Goal: Navigation & Orientation: Find specific page/section

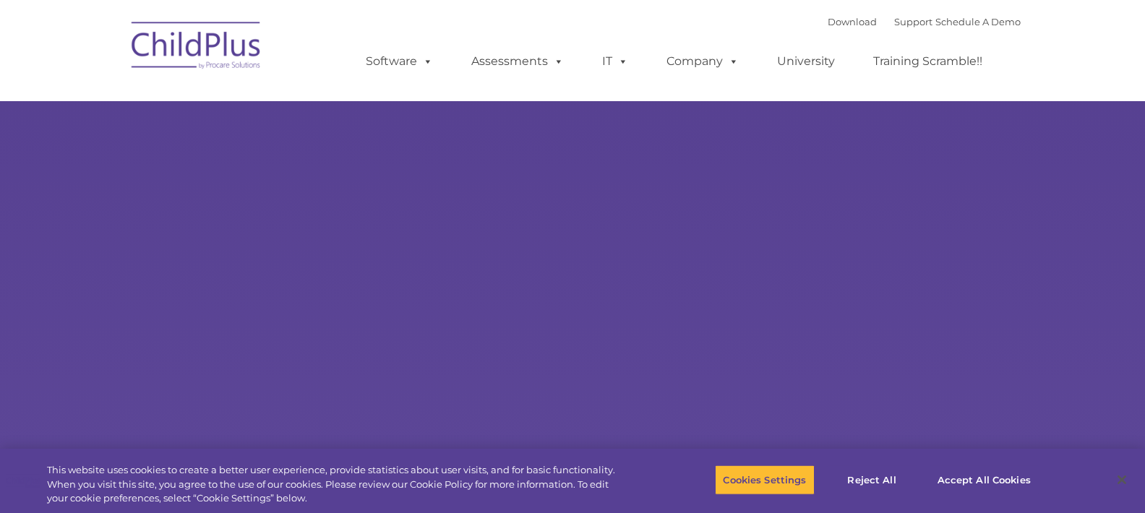
select select "MEDIUM"
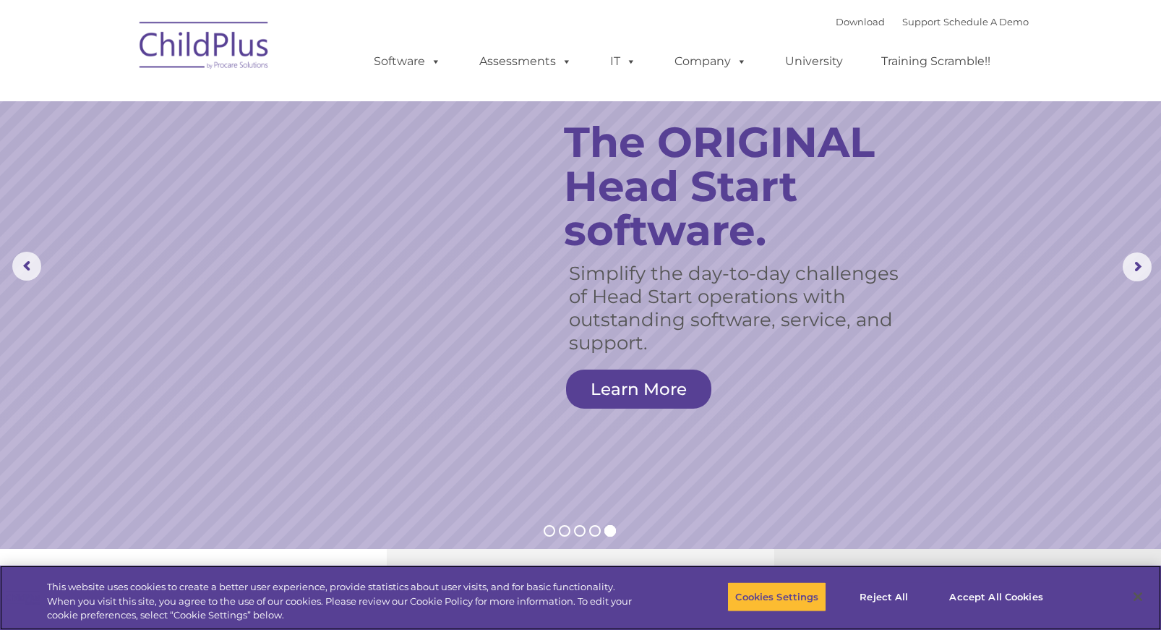
scroll to position [18, 0]
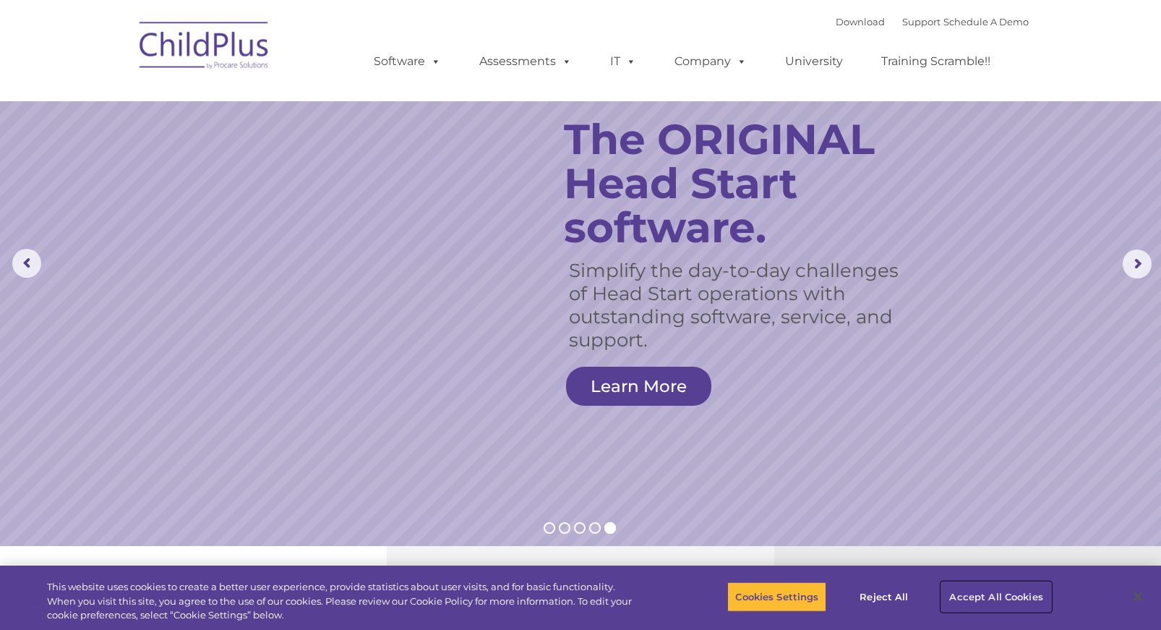
click at [967, 513] on button "Accept All Cookies" at bounding box center [996, 596] width 109 height 30
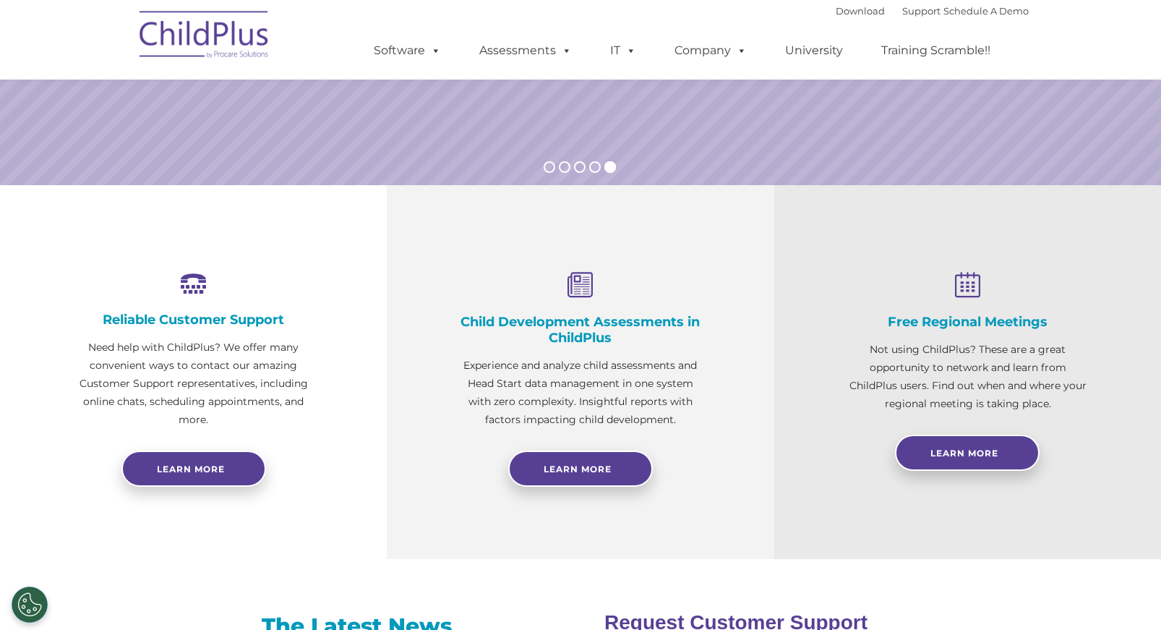
scroll to position [0, 0]
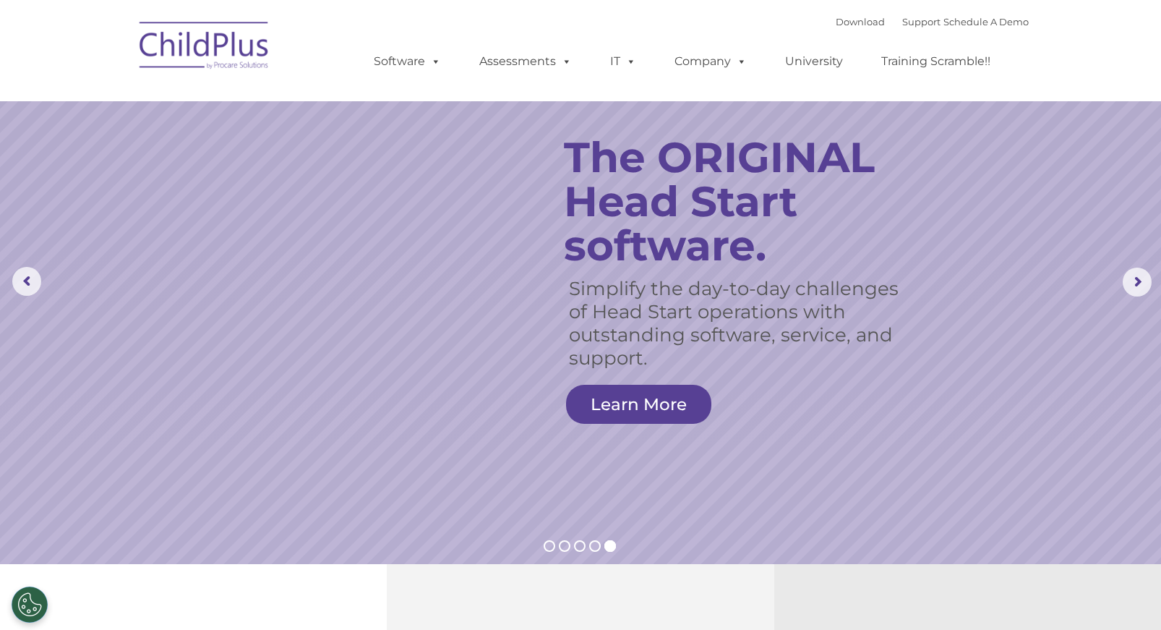
click at [234, 49] on img at bounding box center [204, 48] width 145 height 72
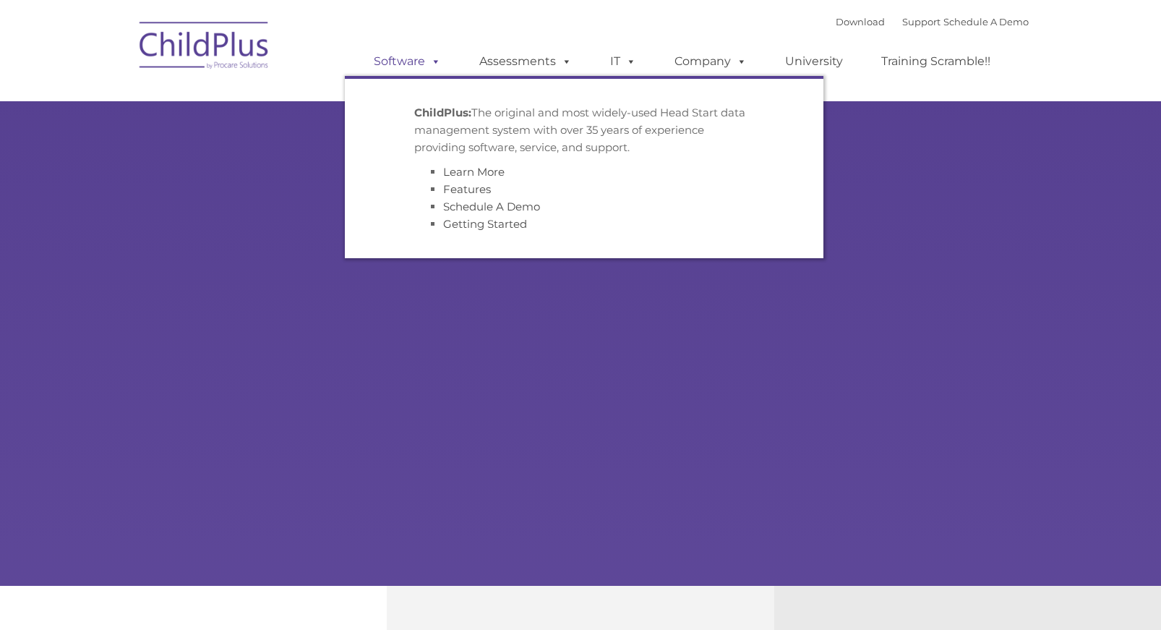
type input ""
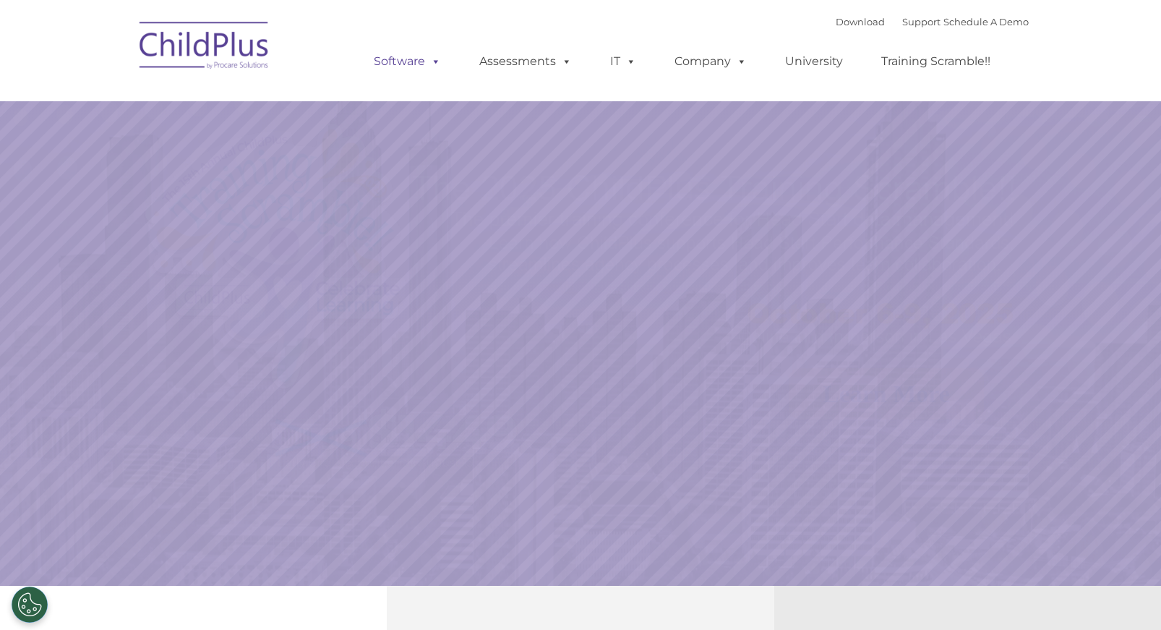
select select "MEDIUM"
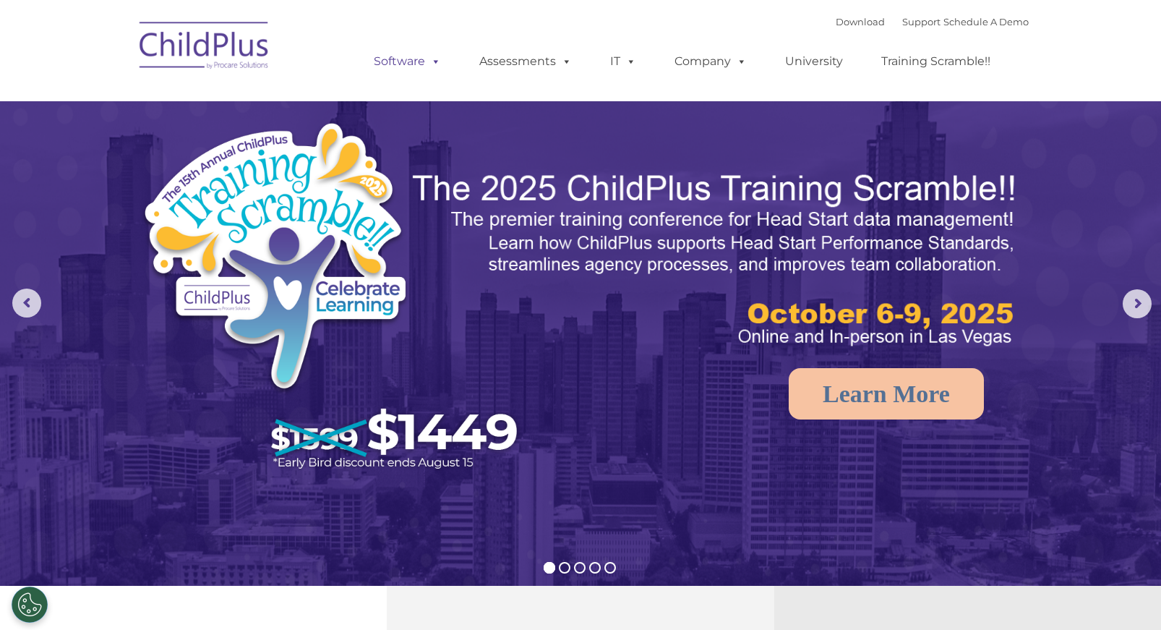
click at [431, 60] on span at bounding box center [433, 61] width 16 height 14
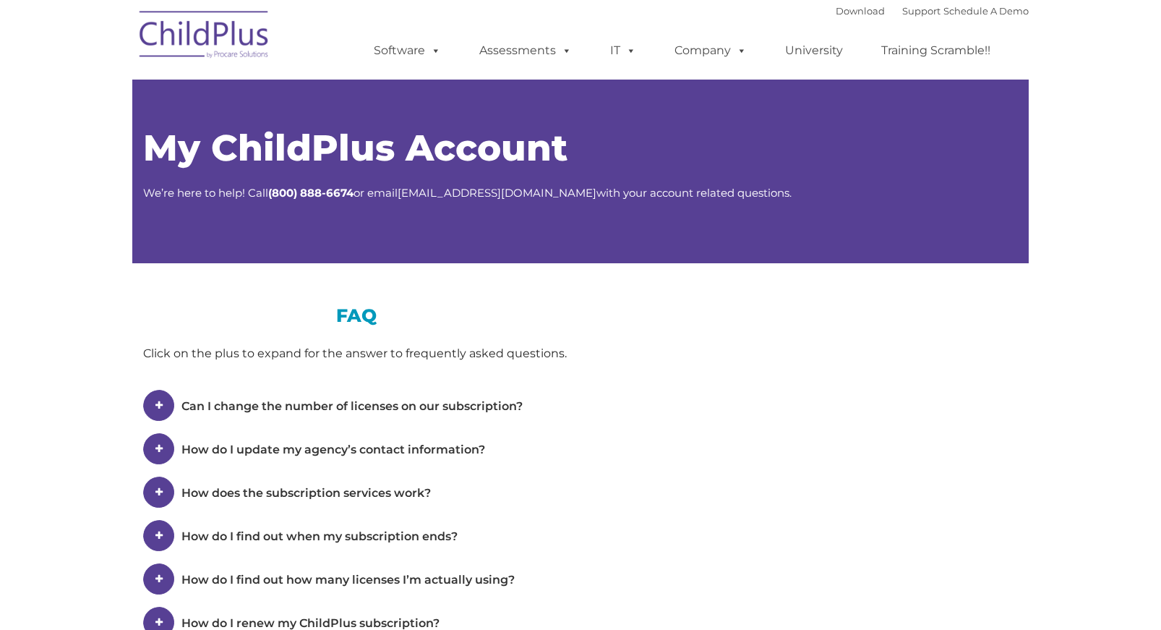
type input ""
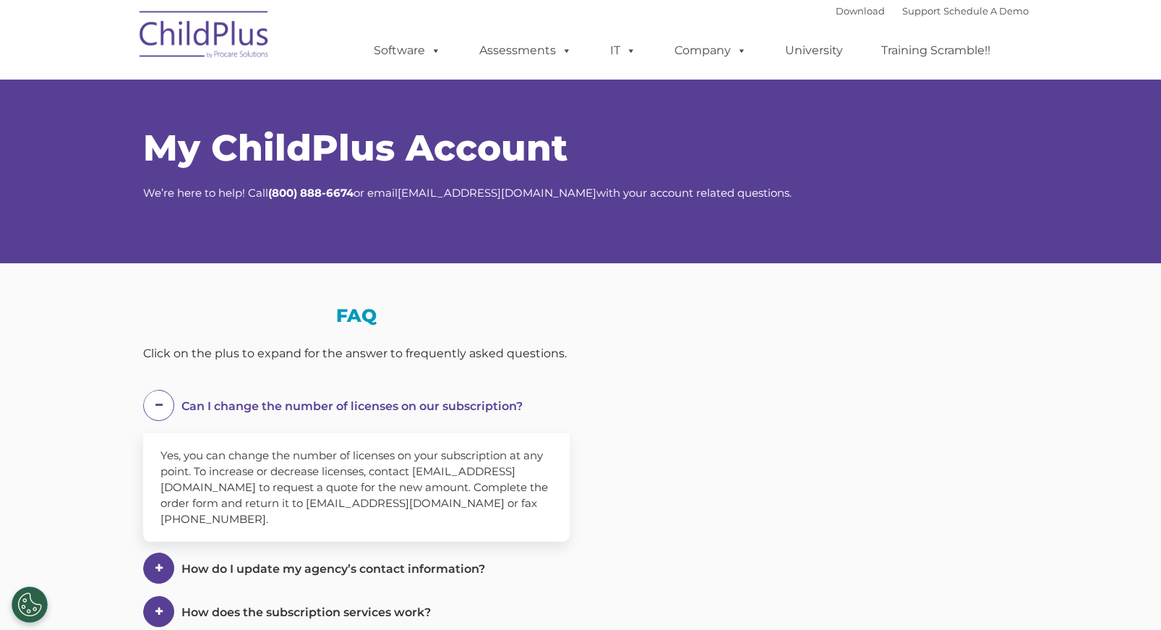
select select "MEDIUM"
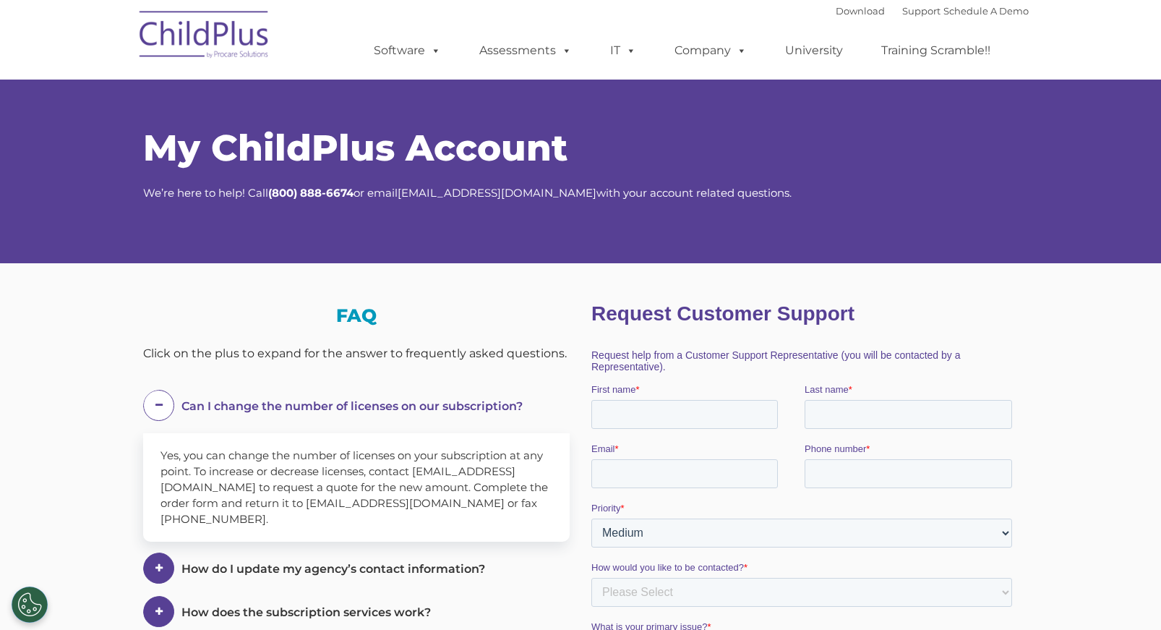
click at [240, 38] on img at bounding box center [204, 37] width 145 height 72
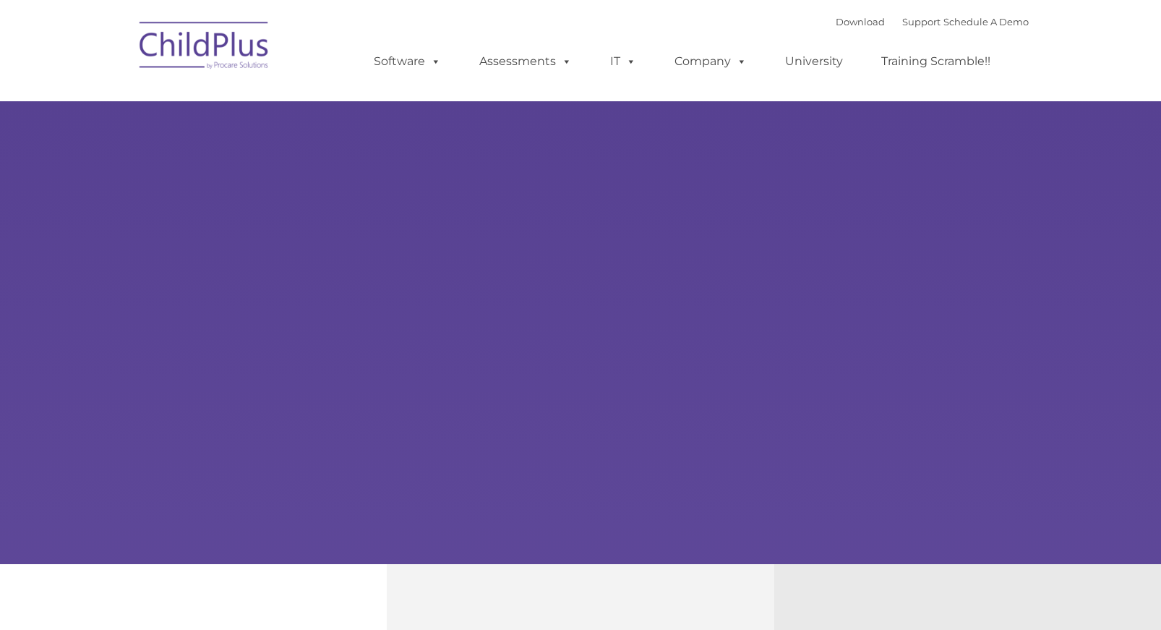
type input ""
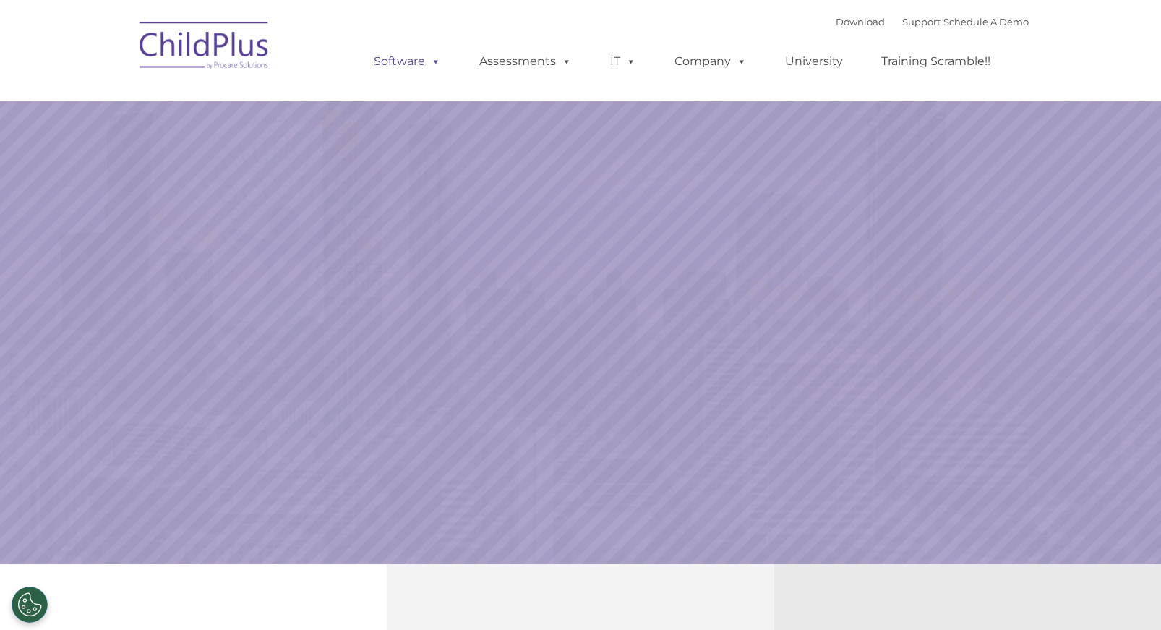
select select "MEDIUM"
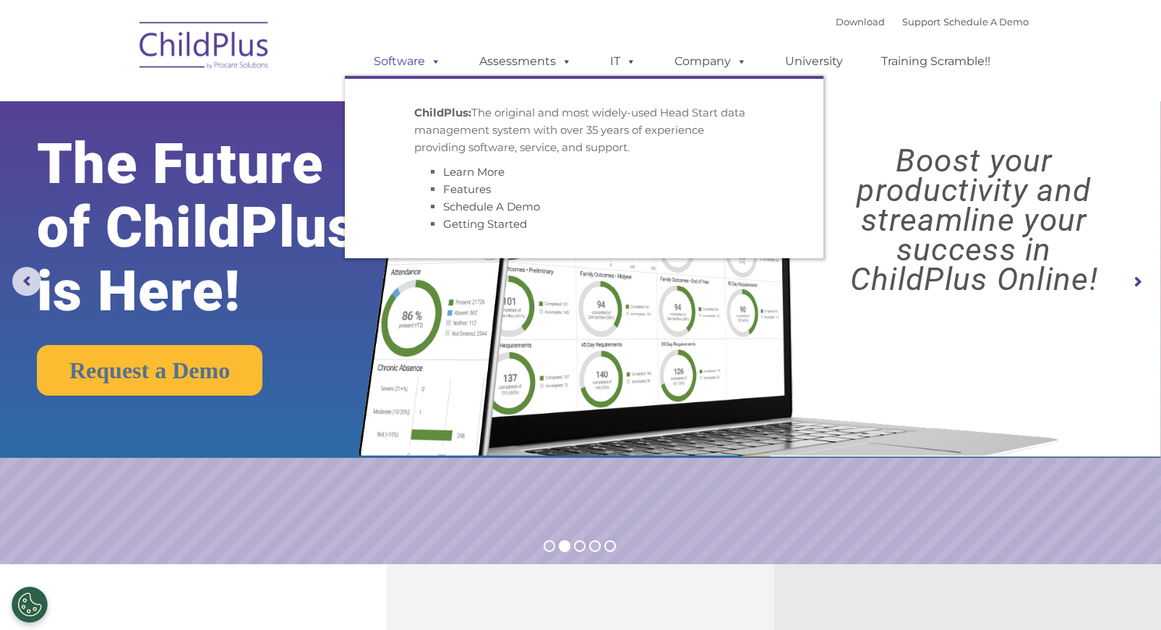
click at [396, 61] on link "Software" at bounding box center [407, 61] width 96 height 29
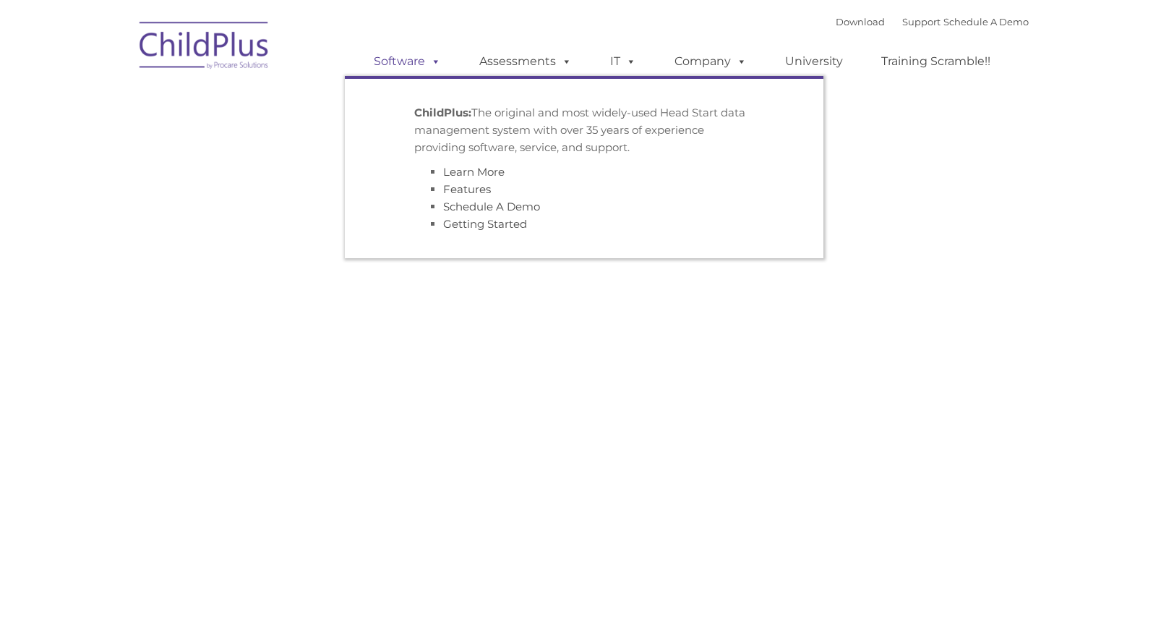
type input ""
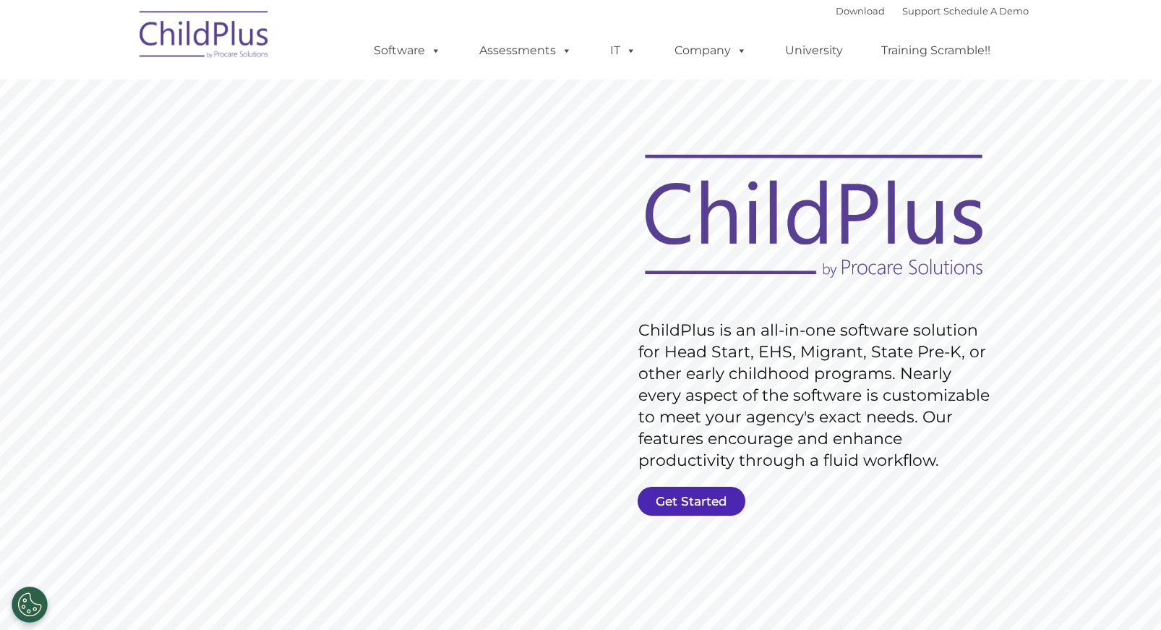
click at [704, 503] on link "Get Started" at bounding box center [692, 501] width 108 height 29
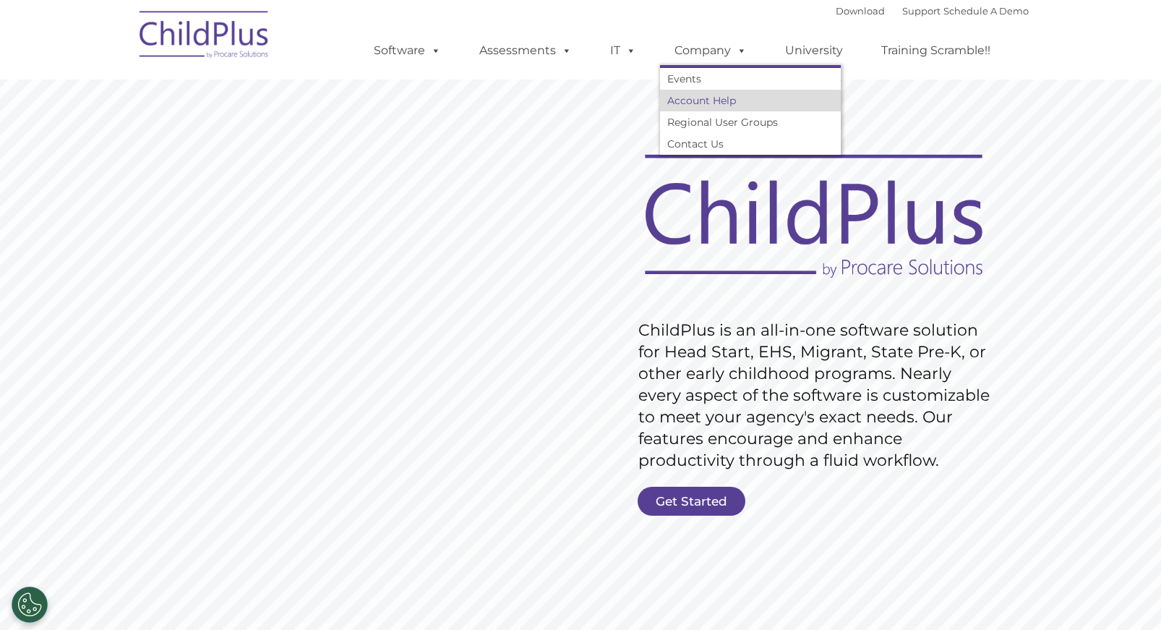
click at [701, 100] on link "Account Help" at bounding box center [750, 101] width 181 height 22
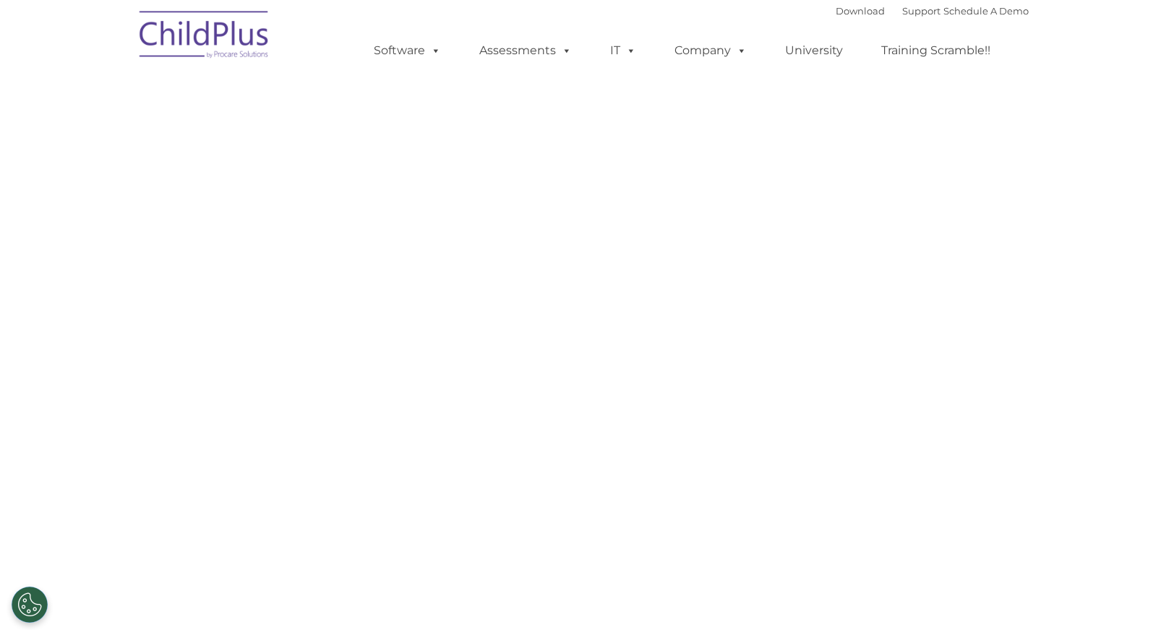
select select "MEDIUM"
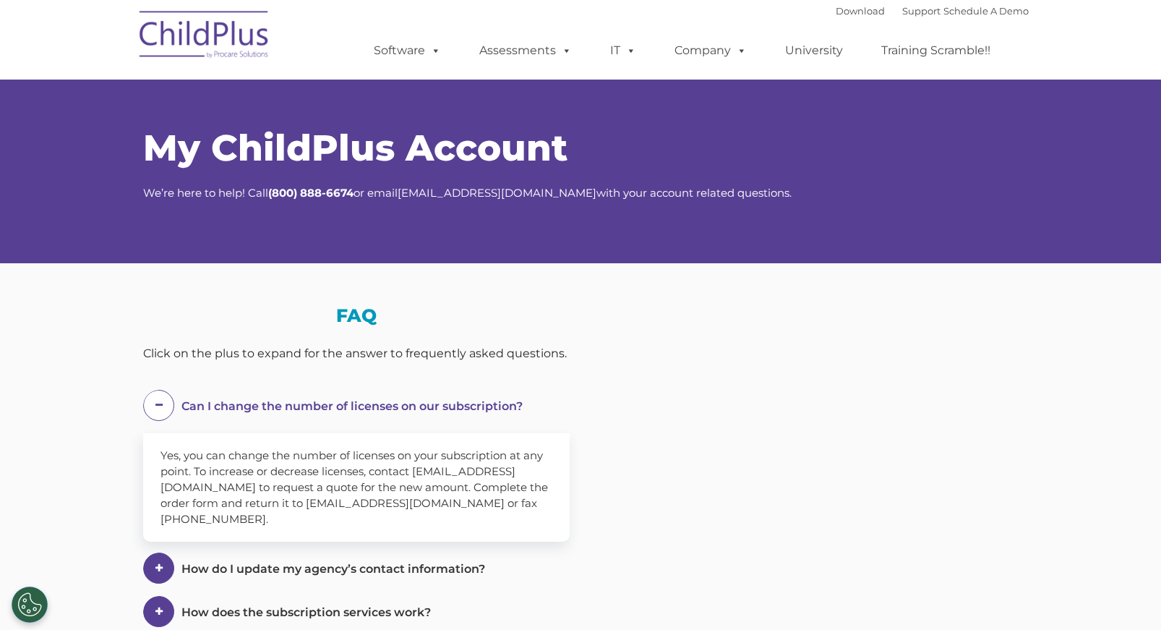
select select "MEDIUM"
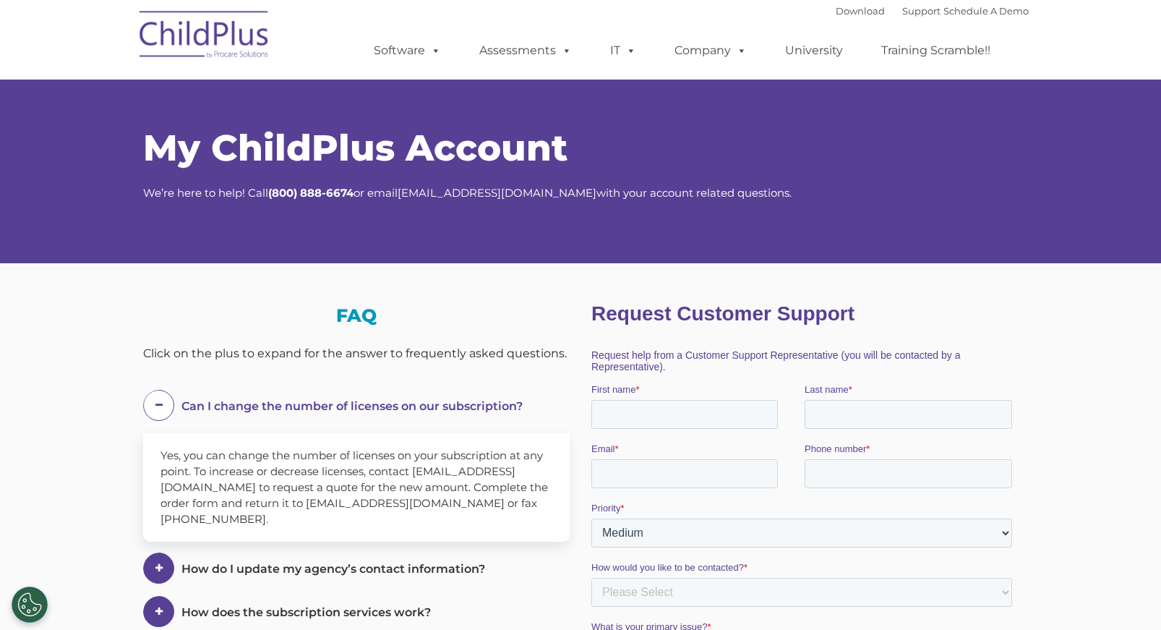
click at [217, 47] on img at bounding box center [204, 37] width 145 height 72
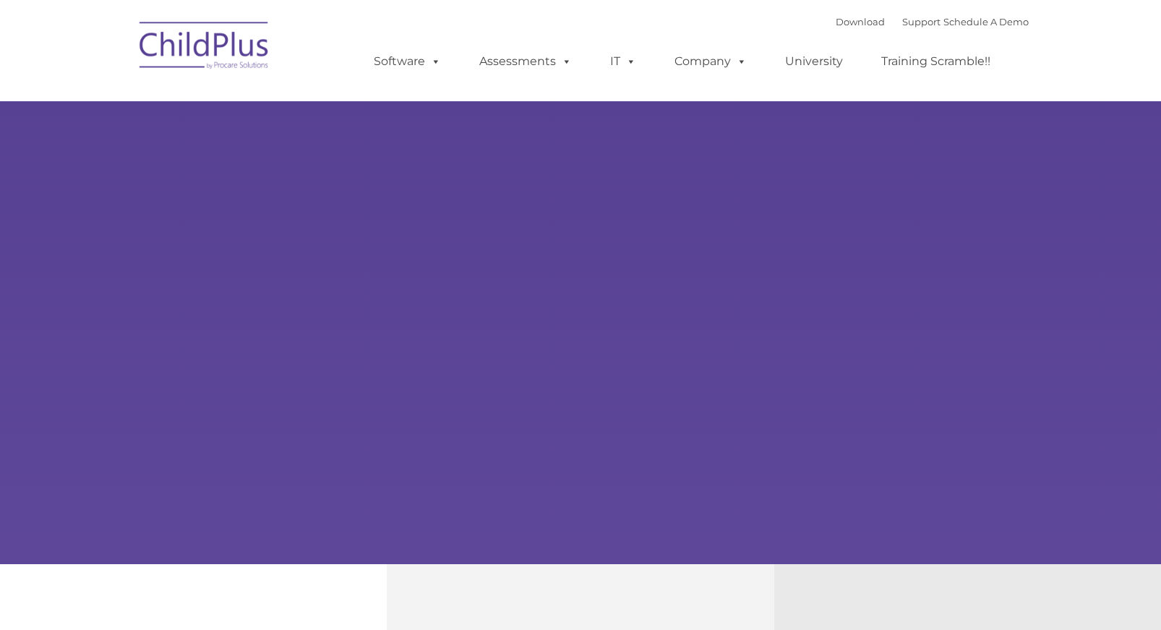
type input ""
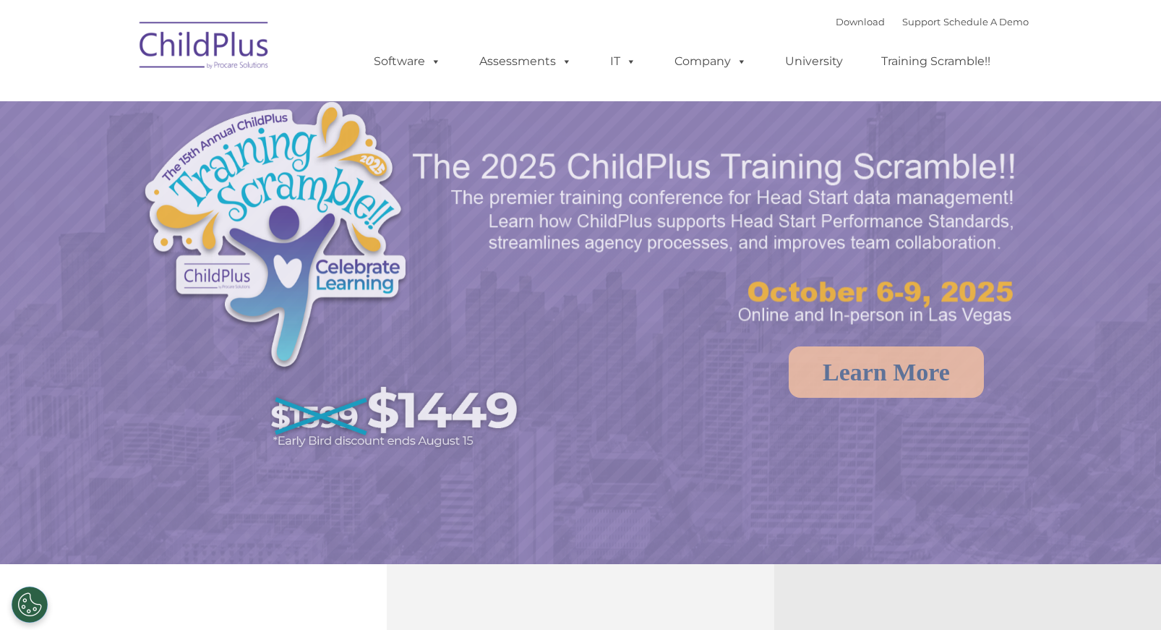
select select "MEDIUM"
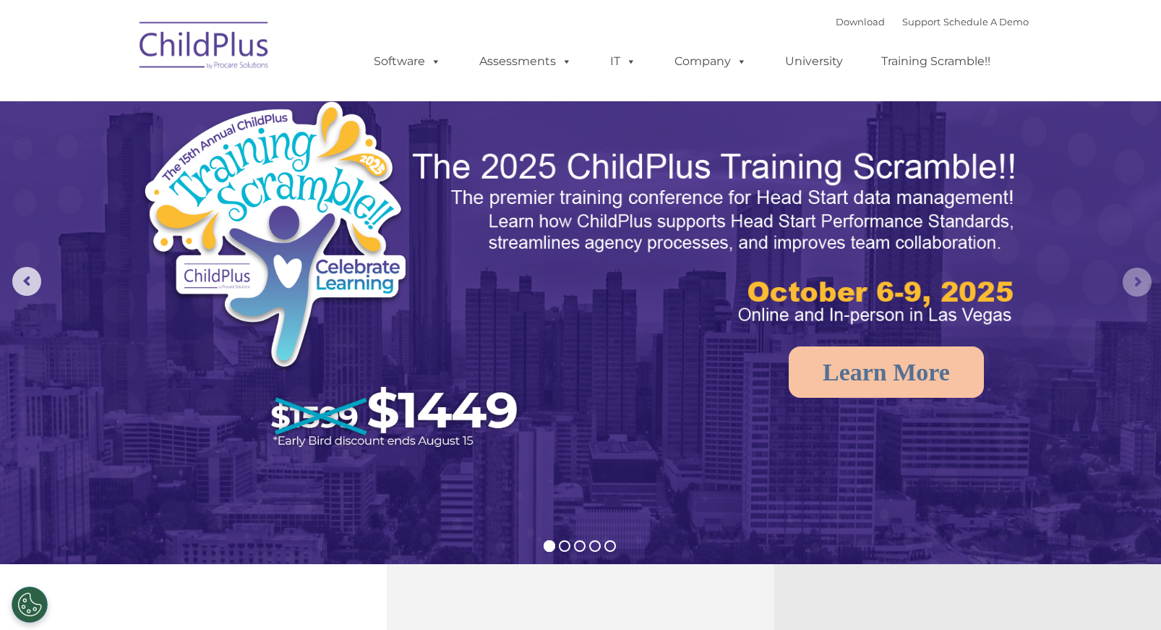
click at [1134, 283] on rs-arrow at bounding box center [1137, 282] width 29 height 29
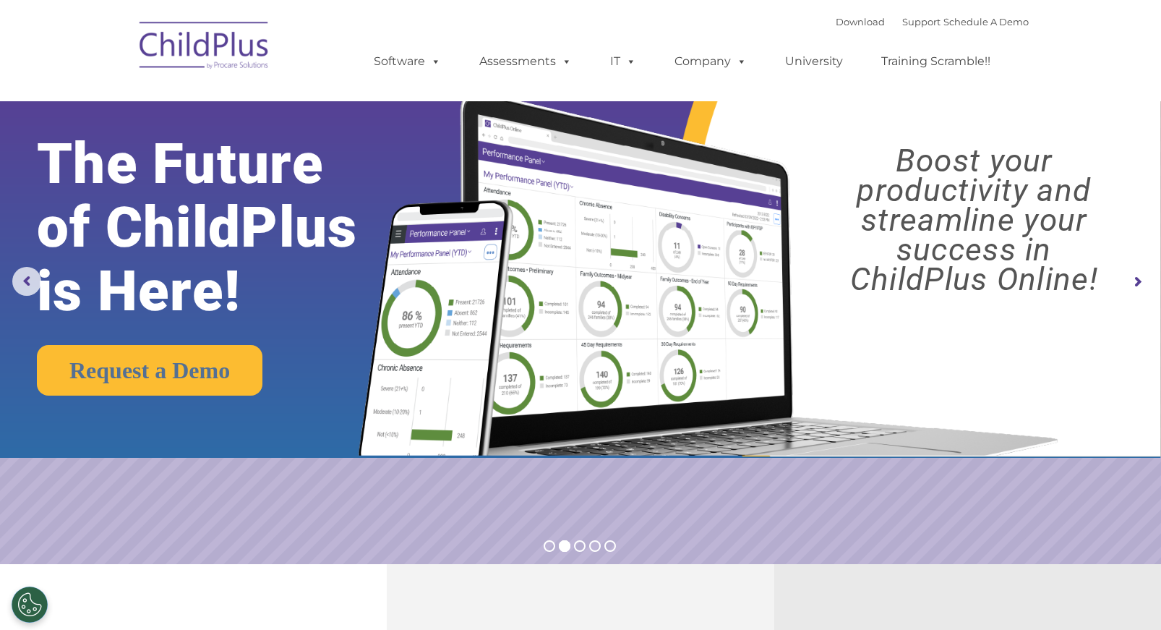
click at [1134, 283] on rs-arrow at bounding box center [1137, 282] width 29 height 29
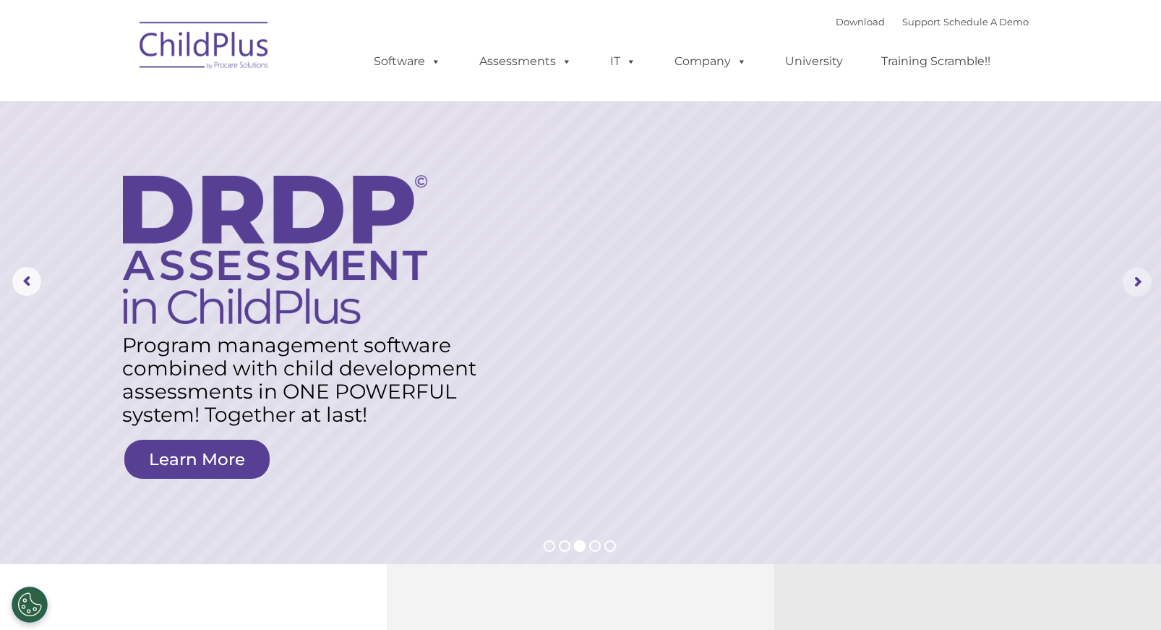
click at [1134, 283] on rs-arrow at bounding box center [1137, 282] width 29 height 29
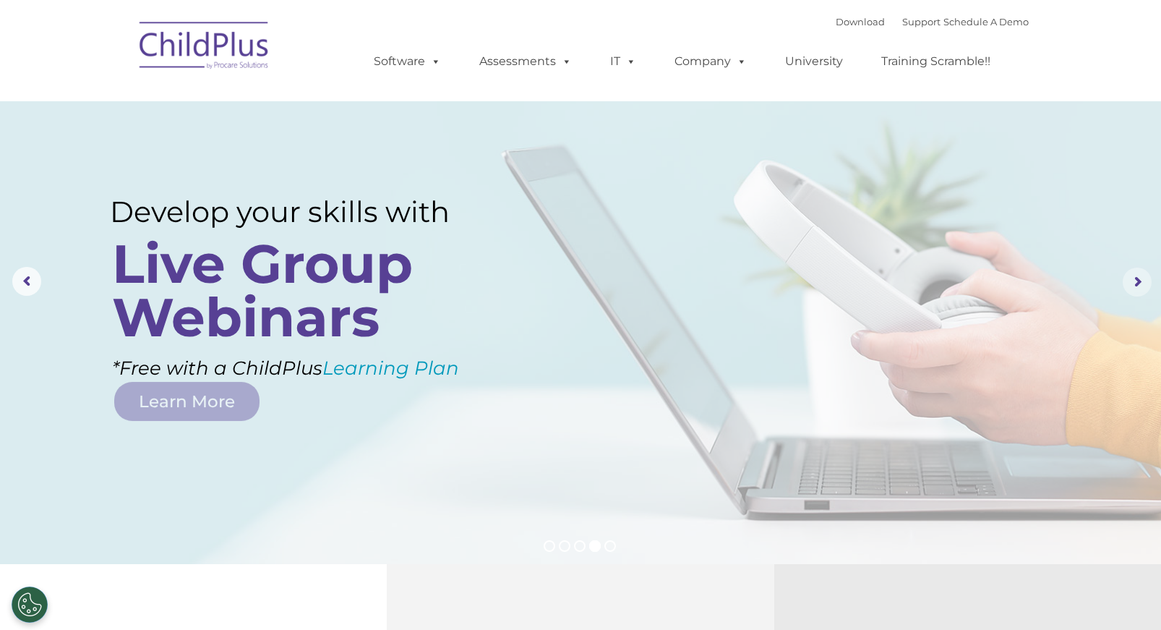
click at [1134, 283] on rs-arrow at bounding box center [1137, 282] width 29 height 29
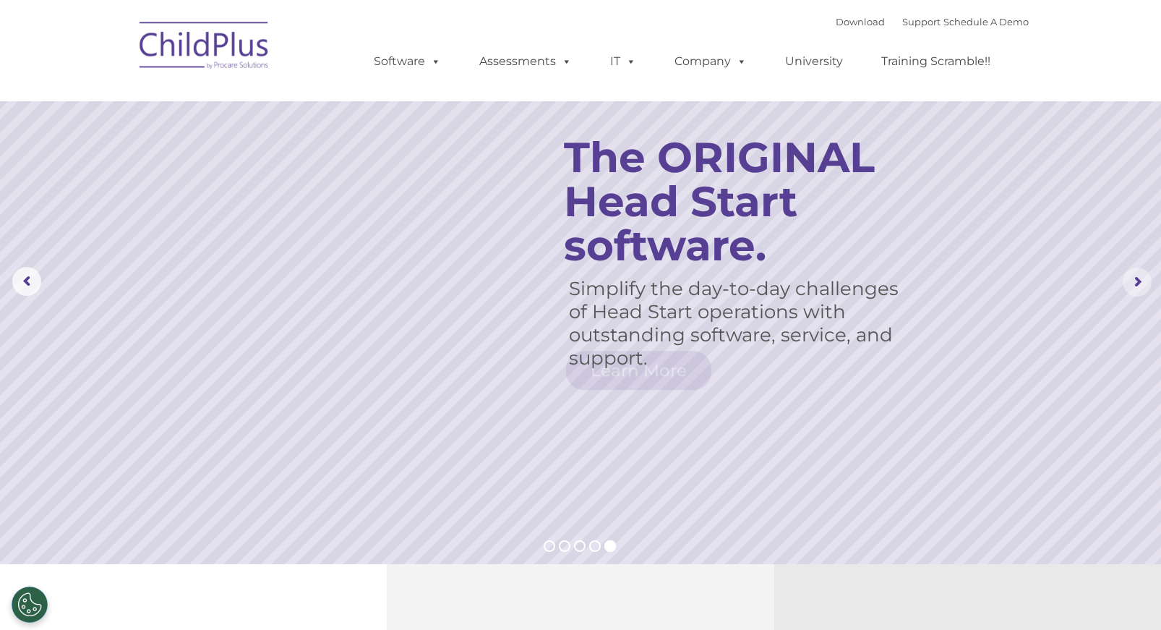
click at [1134, 283] on rs-arrow at bounding box center [1137, 282] width 29 height 29
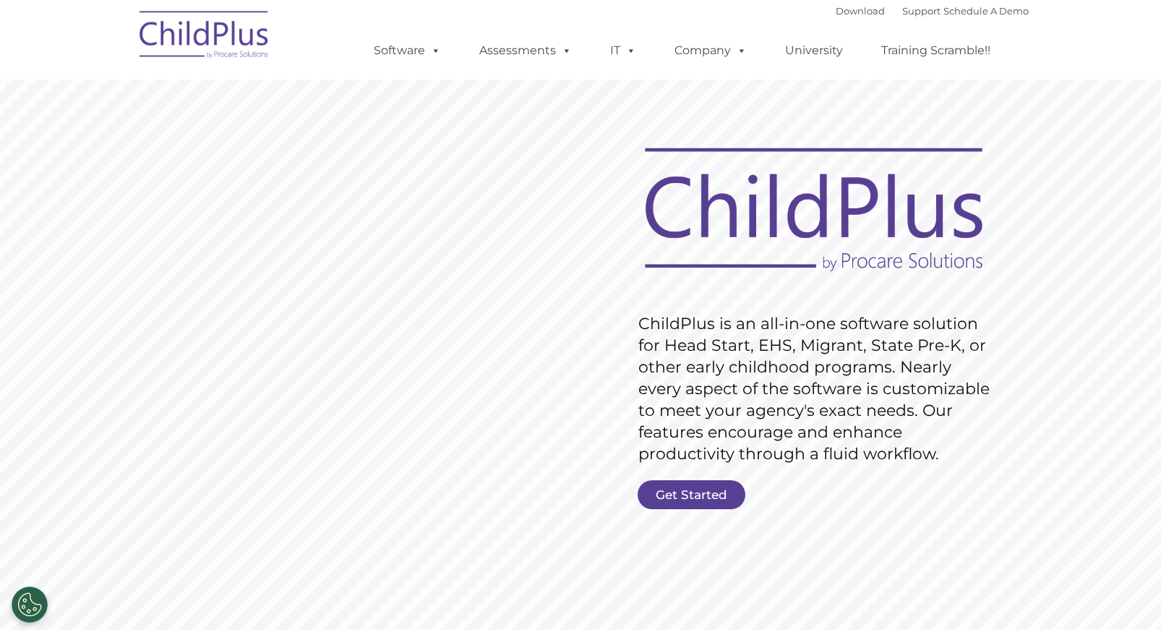
scroll to position [8, 0]
